Goal: Register for event/course

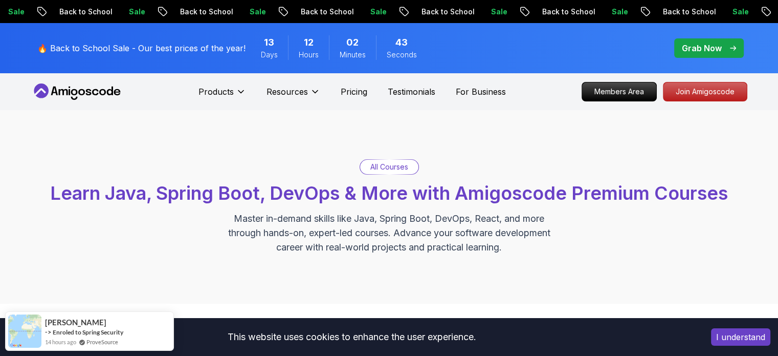
click at [74, 98] on icon at bounding box center [77, 91] width 92 height 16
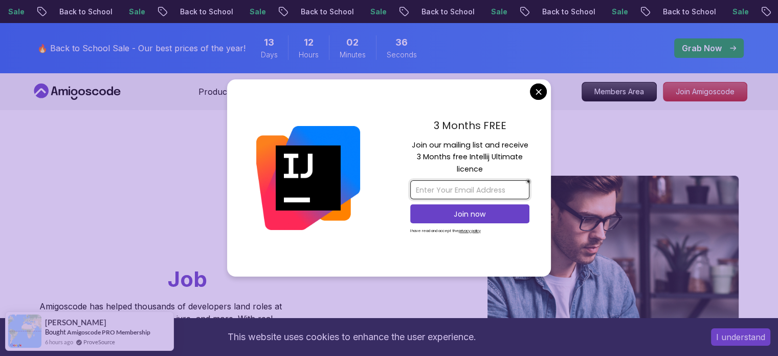
click at [471, 191] on input "email" at bounding box center [469, 189] width 119 height 19
type input "a"
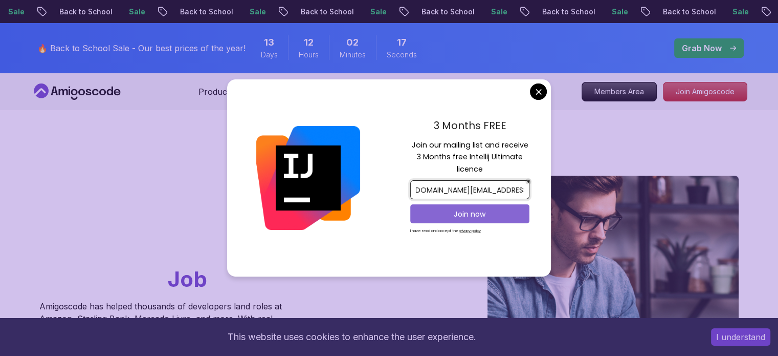
type input "mystudynotes.dev@gmail.com"
click at [455, 216] on p "Join now" at bounding box center [470, 214] width 97 height 10
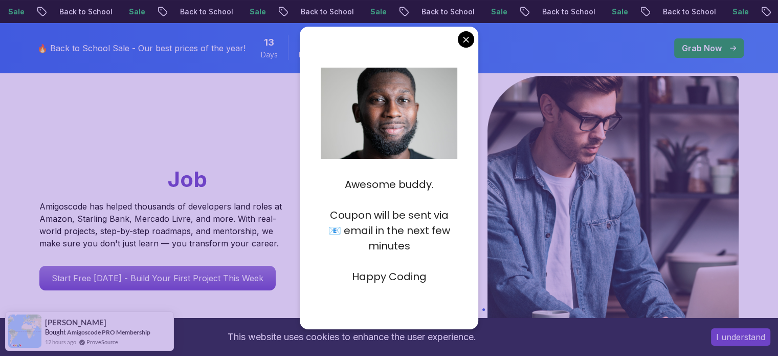
scroll to position [102, 0]
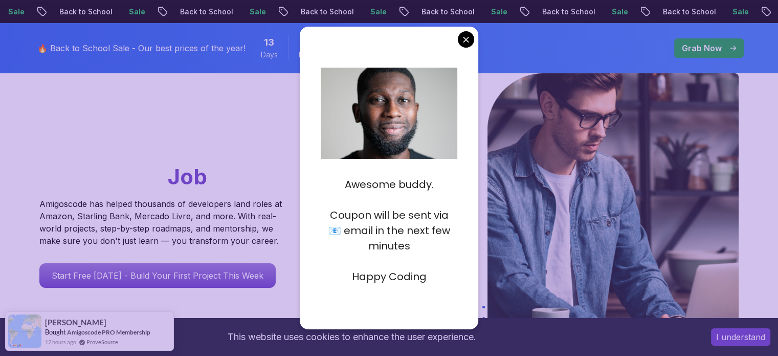
drag, startPoint x: 353, startPoint y: 274, endPoint x: 439, endPoint y: 274, distance: 85.9
click at [439, 274] on p "Happy Coding" at bounding box center [389, 276] width 137 height 15
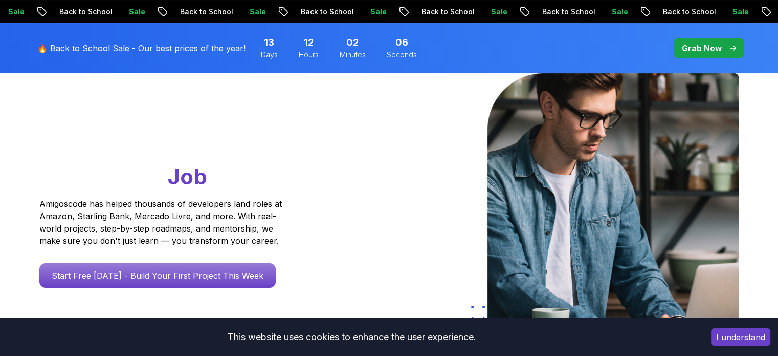
scroll to position [0, 0]
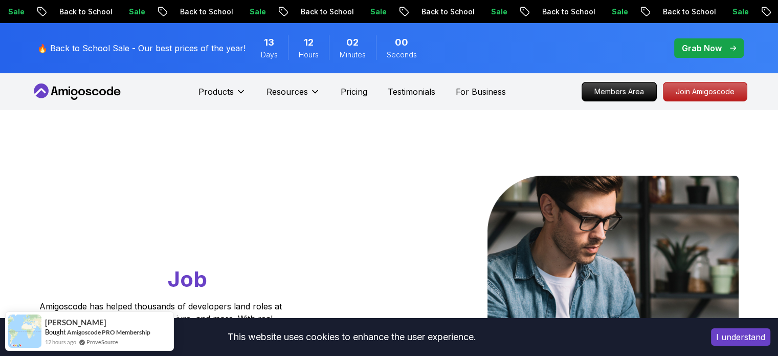
click at [139, 50] on p "🔥 Back to School Sale - Our best prices of the year!" at bounding box center [141, 48] width 208 height 12
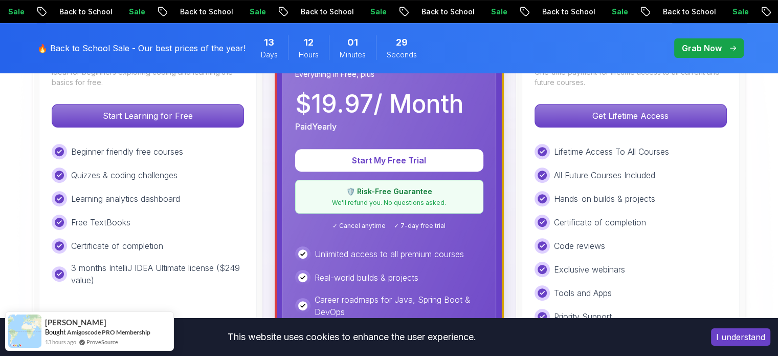
scroll to position [358, 0]
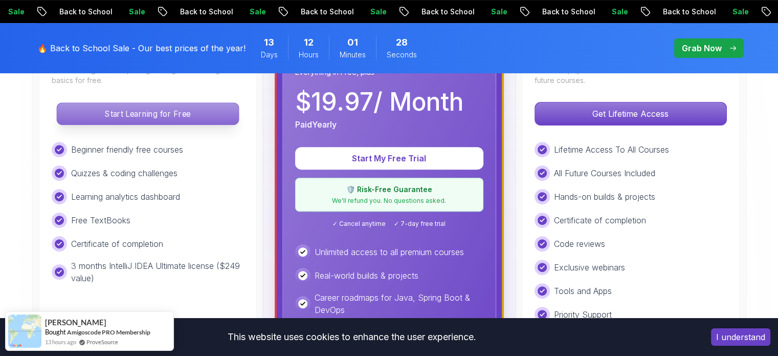
click at [173, 109] on p "Start Learning for Free" at bounding box center [148, 113] width 182 height 21
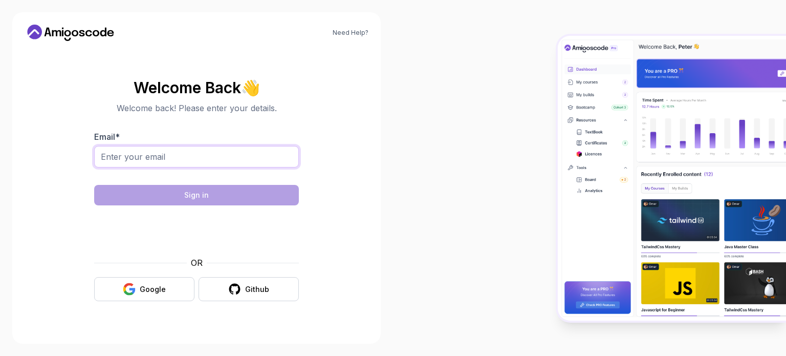
click at [174, 159] on input "Email *" at bounding box center [196, 156] width 205 height 21
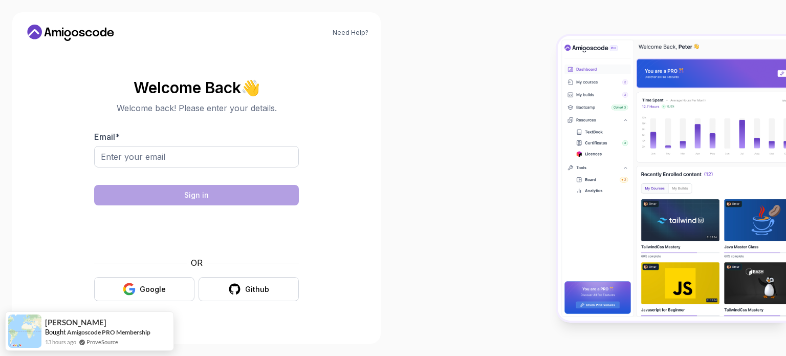
click at [84, 93] on section "Welcome Back 👋 Welcome back! Please enter your details. Email * Sign in OR Goog…" at bounding box center [197, 190] width 344 height 242
click at [151, 155] on input "Email *" at bounding box center [196, 156] width 205 height 21
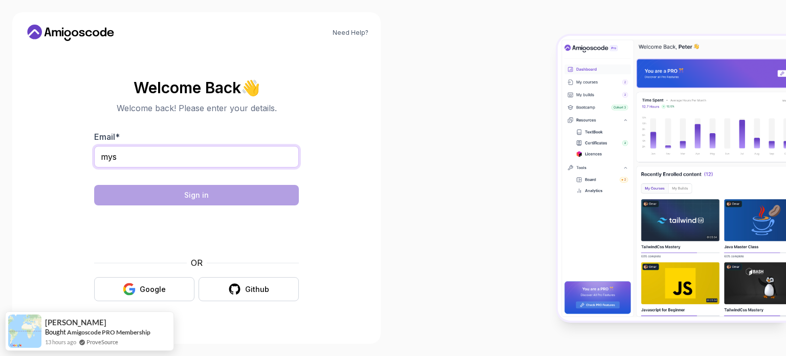
type input "mystudynotes.dev@gmail.com"
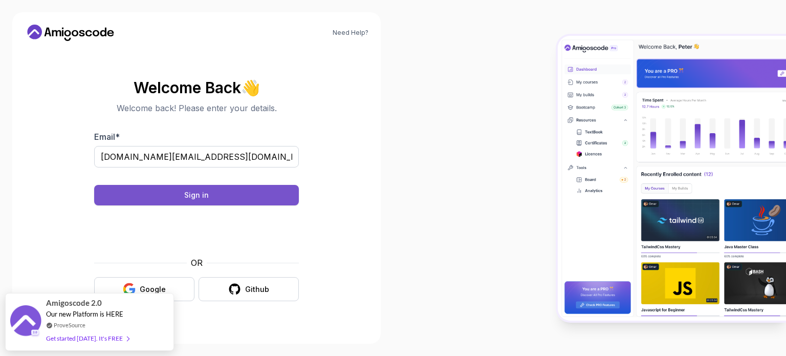
click at [203, 193] on div "Sign in" at bounding box center [196, 195] width 25 height 10
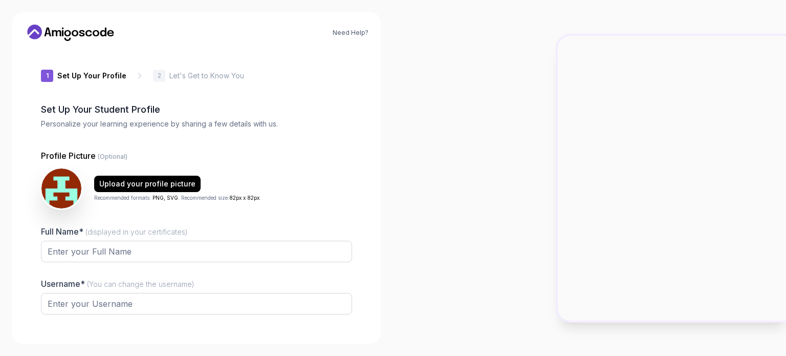
type input "silentbisonef552"
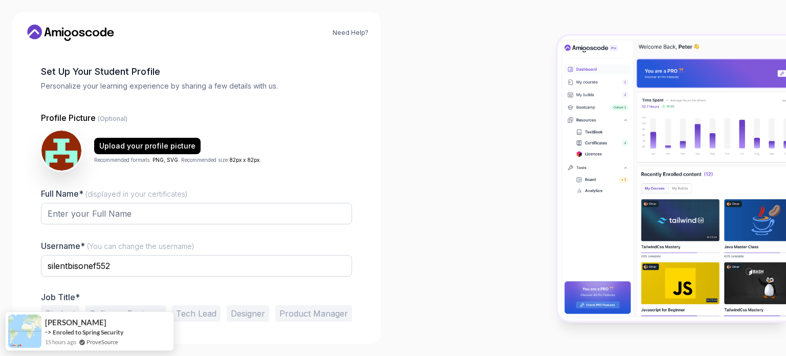
scroll to position [71, 0]
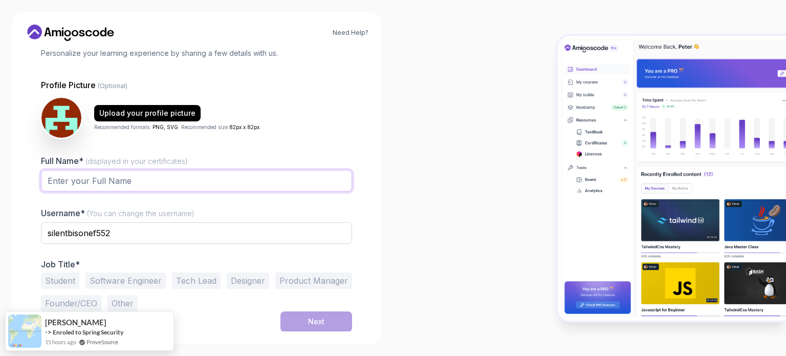
click at [174, 178] on input "Full Name* (displayed in your certificates)" at bounding box center [196, 180] width 311 height 21
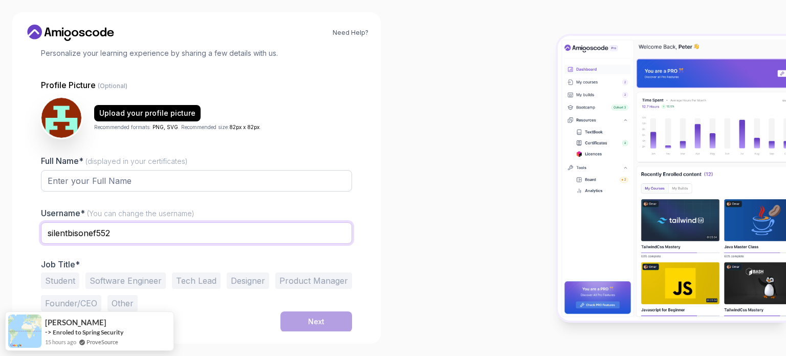
click at [55, 226] on input "silentbisonef552" at bounding box center [196, 232] width 311 height 21
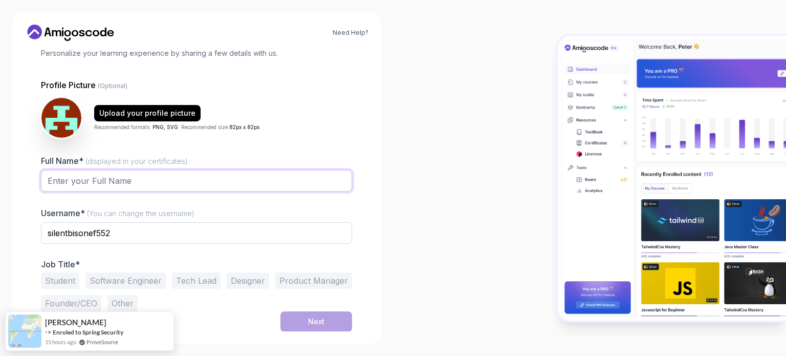
click at [136, 181] on input "Full Name* (displayed in your certificates)" at bounding box center [196, 180] width 311 height 21
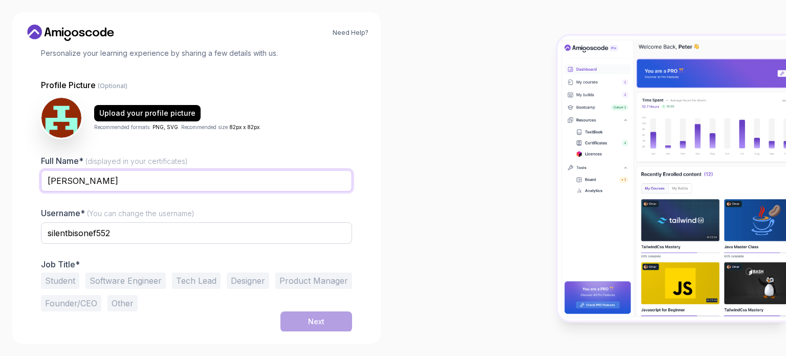
type input "[PERSON_NAME]"
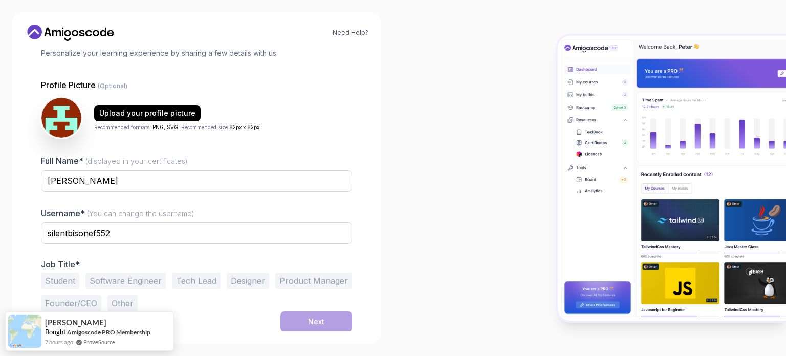
click at [397, 213] on div at bounding box center [589, 178] width 393 height 356
drag, startPoint x: 203, startPoint y: 242, endPoint x: 120, endPoint y: 223, distance: 85.2
click at [120, 223] on div "silentbisonef552" at bounding box center [196, 238] width 311 height 33
drag, startPoint x: 120, startPoint y: 228, endPoint x: 23, endPoint y: 216, distance: 97.9
click at [23, 216] on div "Need Help? 1 Set Up Your Profile 1 Set Up Your Profile 2 Let's Get to Know You …" at bounding box center [196, 177] width 368 height 331
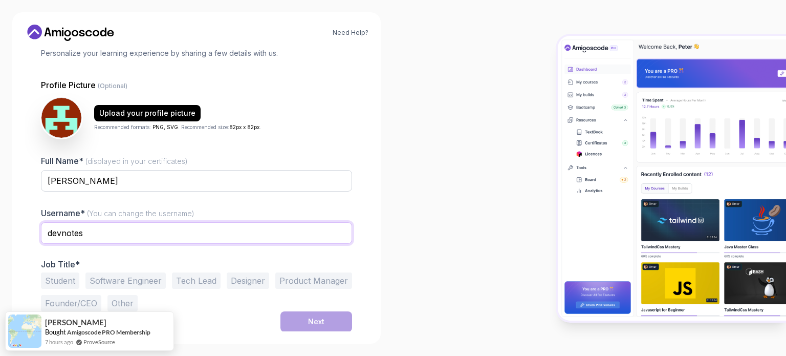
type input "devnotes"
click at [196, 250] on div at bounding box center [196, 250] width 311 height 9
click at [57, 279] on button "Student" at bounding box center [60, 280] width 38 height 16
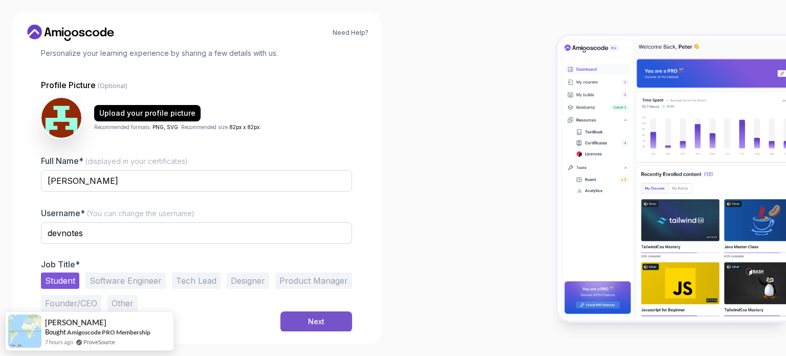
click at [325, 321] on button "Next" at bounding box center [316, 321] width 72 height 20
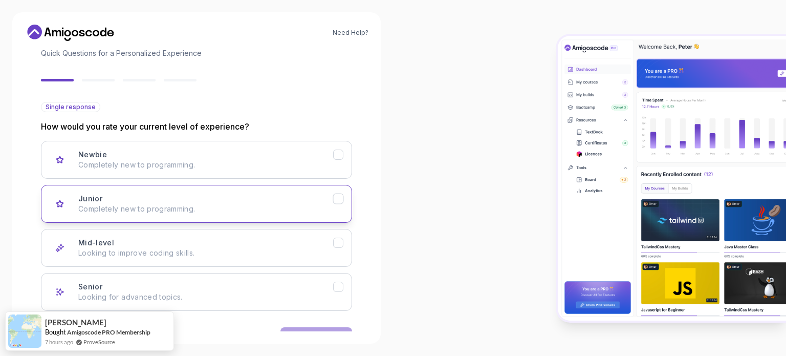
click at [222, 201] on div "Junior Completely new to programming." at bounding box center [205, 203] width 255 height 20
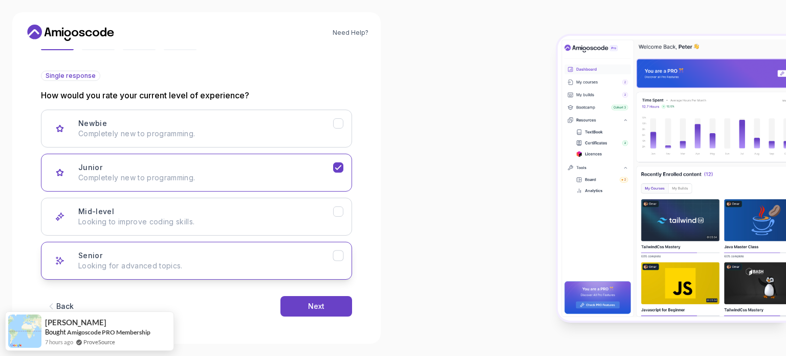
scroll to position [102, 0]
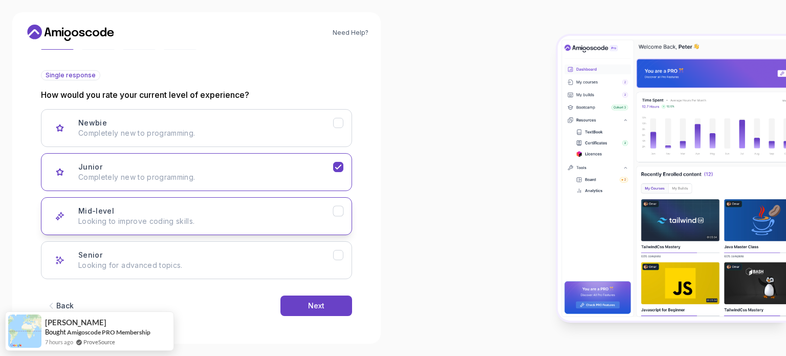
click at [301, 227] on button "Mid-level Looking to improve coding skills." at bounding box center [196, 216] width 311 height 38
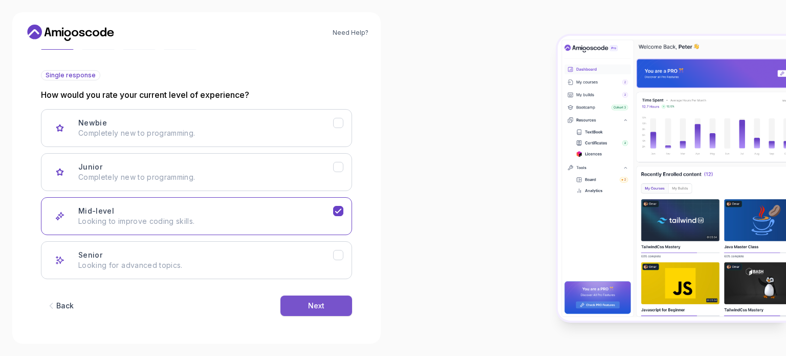
click at [332, 308] on button "Next" at bounding box center [316, 305] width 72 height 20
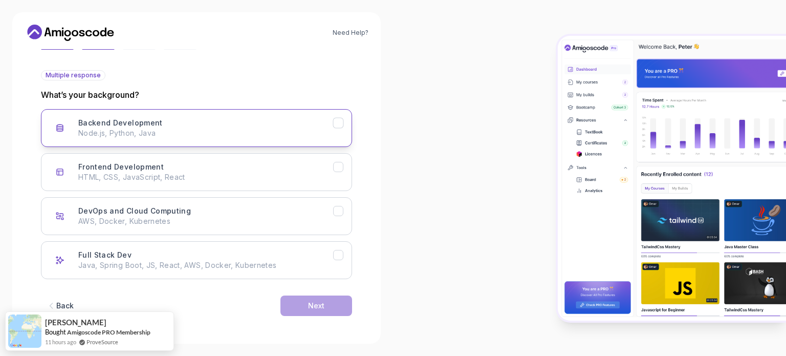
click at [343, 123] on icon "Backend Development" at bounding box center [339, 123] width 10 height 10
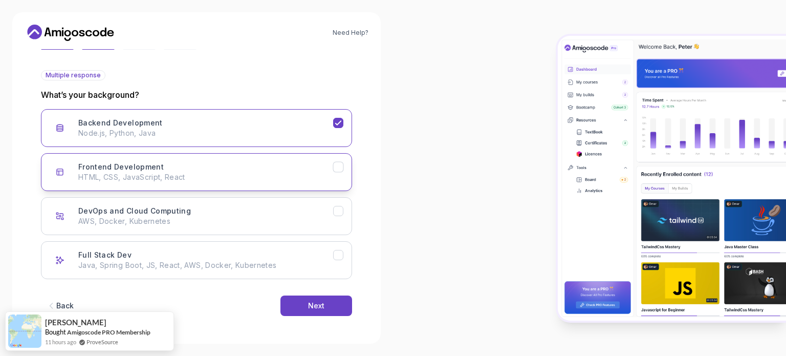
click at [338, 169] on icon "Frontend Development" at bounding box center [339, 167] width 10 height 10
click at [308, 305] on div "Next" at bounding box center [316, 305] width 16 height 10
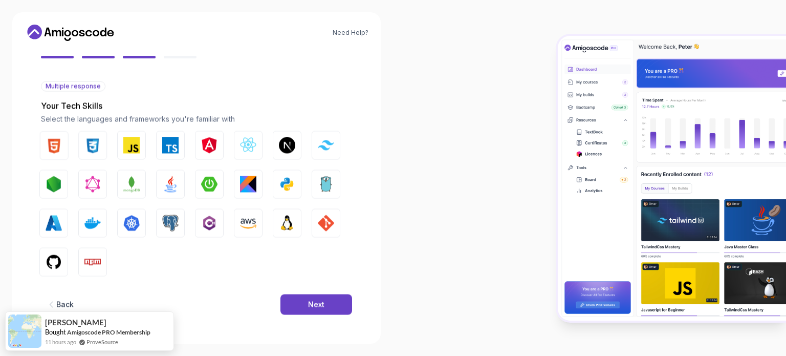
scroll to position [91, 0]
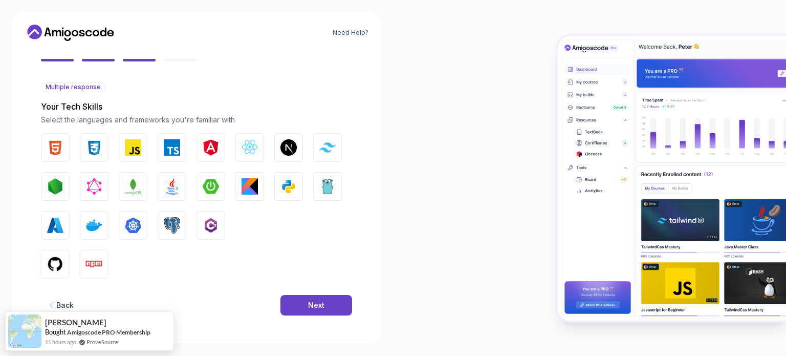
click at [308, 305] on div "Next" at bounding box center [316, 305] width 16 height 10
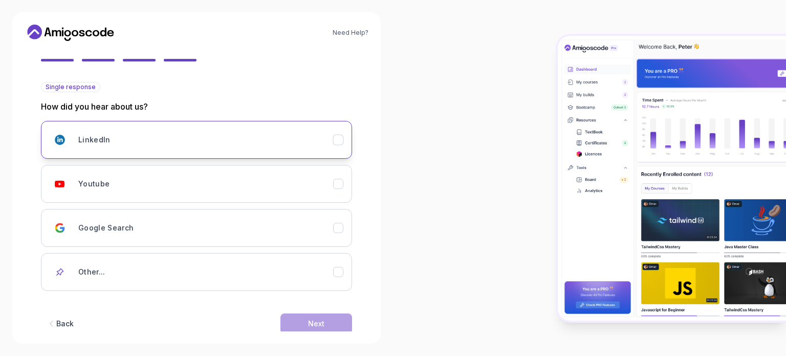
click at [335, 139] on icon "LinkedIn" at bounding box center [339, 140] width 10 height 10
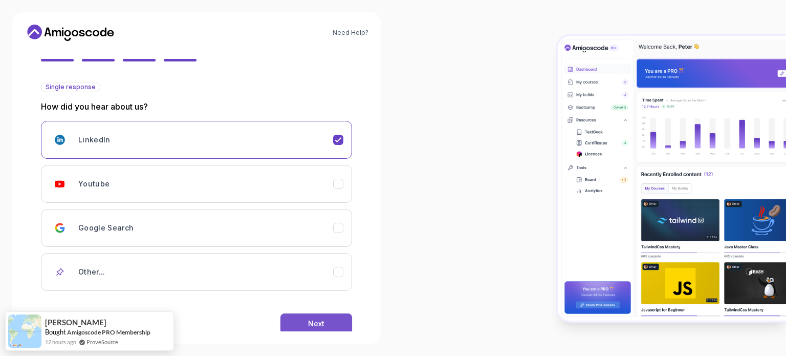
click at [320, 320] on div "Next" at bounding box center [316, 323] width 16 height 10
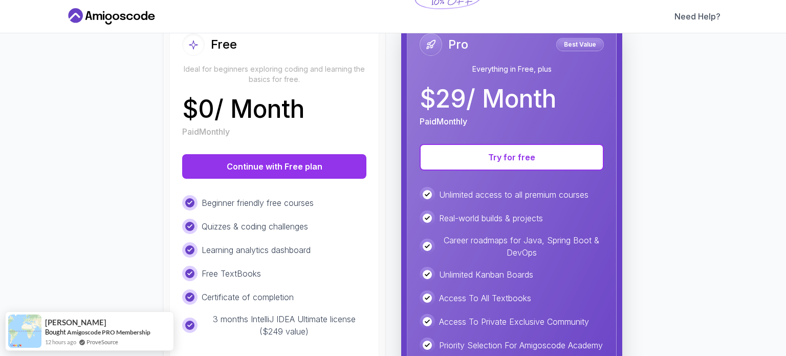
scroll to position [153, 0]
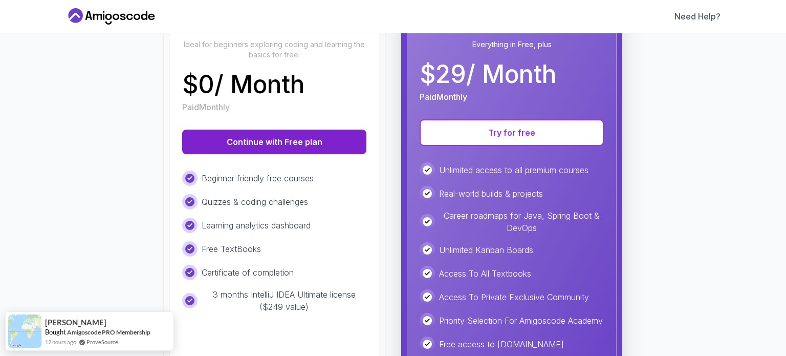
click at [299, 139] on button "Continue with Free plan" at bounding box center [274, 141] width 184 height 25
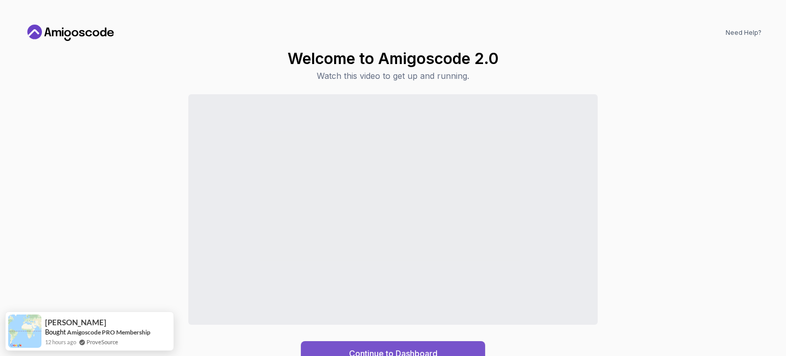
click at [409, 348] on div "Continue to Dashboard" at bounding box center [393, 353] width 89 height 12
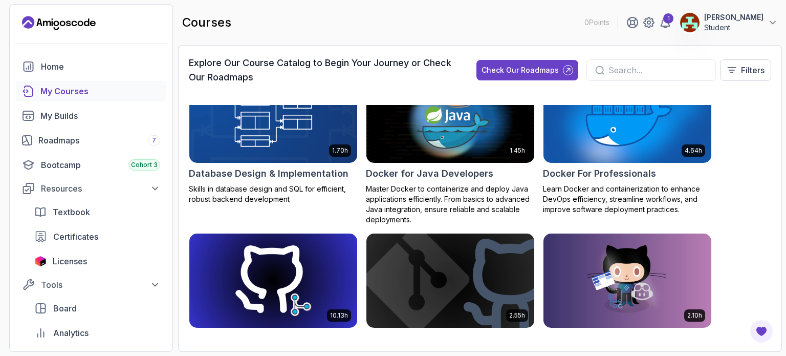
scroll to position [563, 0]
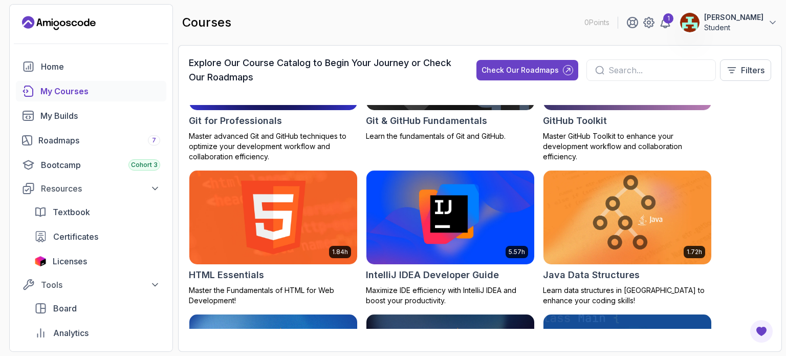
click at [433, 225] on img at bounding box center [450, 217] width 176 height 99
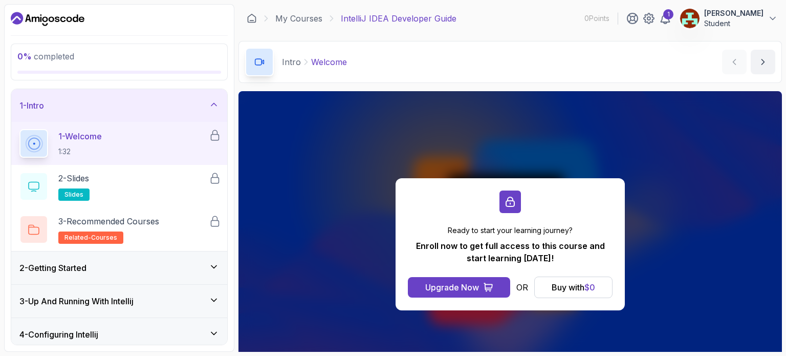
click at [379, 47] on div "Intro Welcome Welcome by [PERSON_NAME]" at bounding box center [509, 62] width 543 height 42
click at [569, 284] on div "Buy with $ 0" at bounding box center [572, 287] width 43 height 12
click at [574, 287] on div "Buy with $ 0" at bounding box center [572, 287] width 43 height 12
click at [593, 286] on span "$ 0" at bounding box center [589, 287] width 11 height 10
click at [599, 284] on button "Buy with $ 0" at bounding box center [573, 286] width 78 height 21
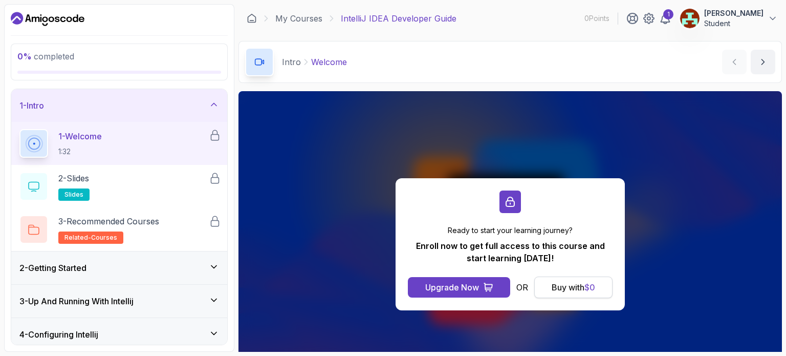
click at [604, 289] on button "Buy with $ 0" at bounding box center [573, 286] width 78 height 21
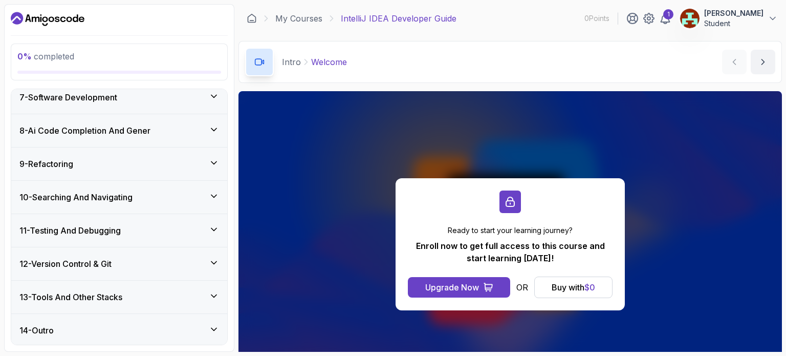
click at [212, 195] on icon at bounding box center [213, 196] width 5 height 3
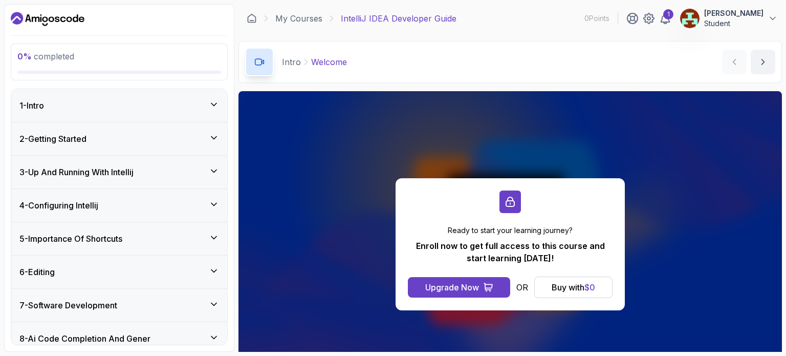
click at [64, 17] on icon "Dashboard" at bounding box center [63, 19] width 6 height 6
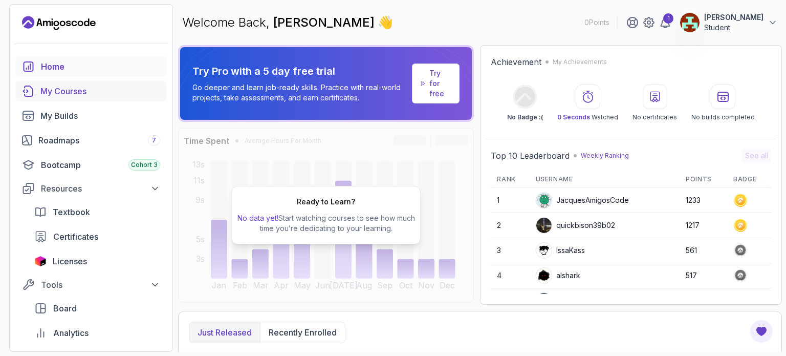
click at [82, 87] on div "My Courses" at bounding box center [100, 91] width 120 height 12
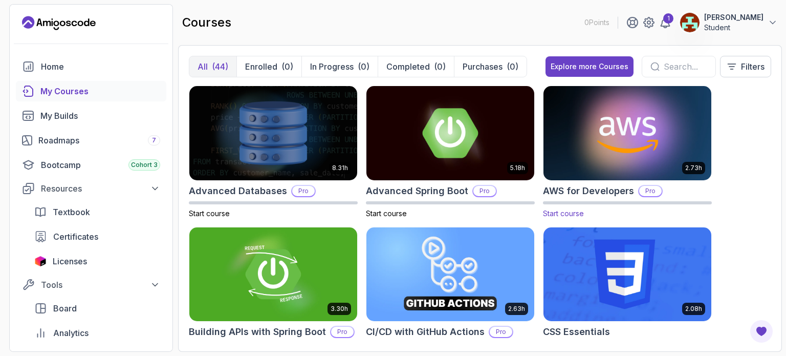
click at [620, 143] on img at bounding box center [627, 132] width 176 height 99
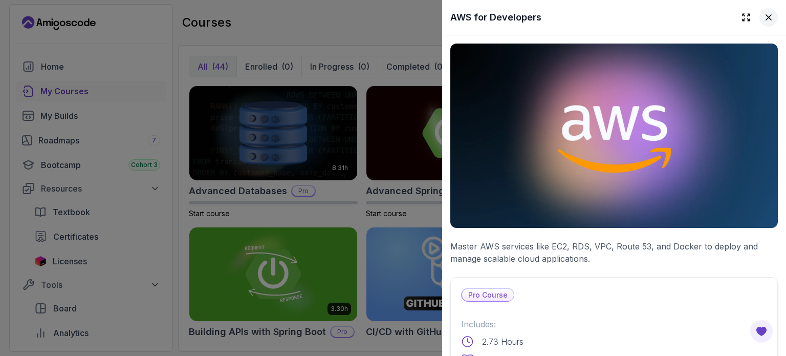
click at [765, 18] on icon at bounding box center [768, 17] width 10 height 10
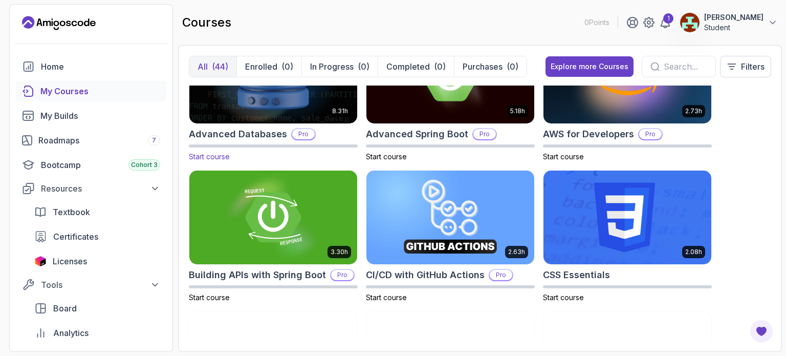
scroll to position [153, 0]
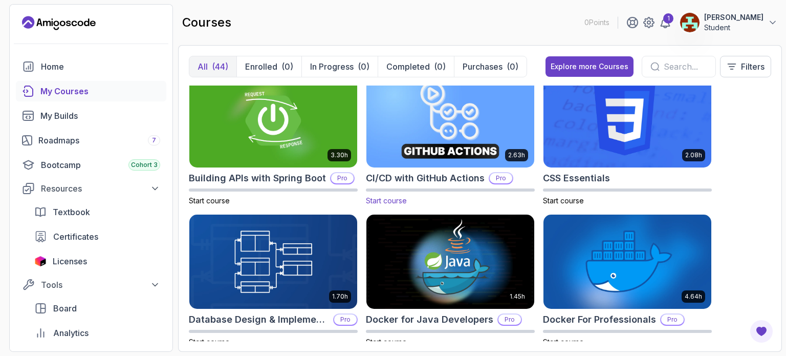
click at [432, 151] on img at bounding box center [450, 120] width 176 height 99
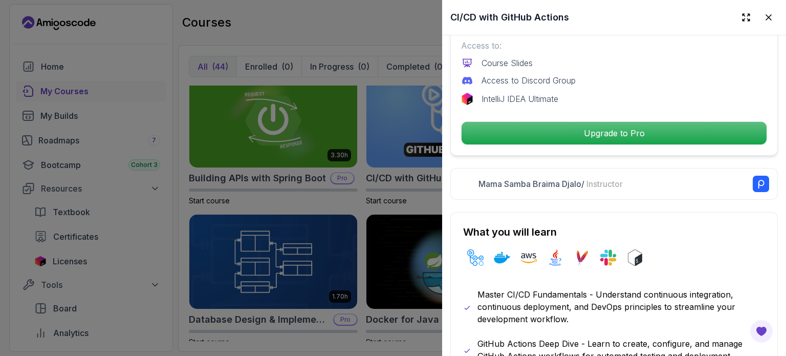
scroll to position [307, 0]
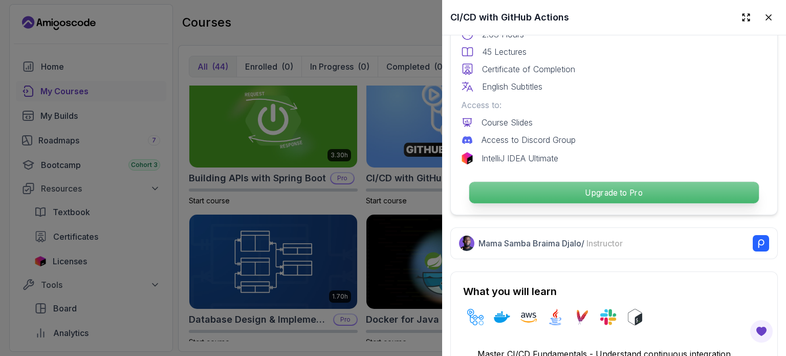
click at [580, 186] on p "Upgrade to Pro" at bounding box center [614, 192] width 290 height 21
